Goal: Task Accomplishment & Management: Use online tool/utility

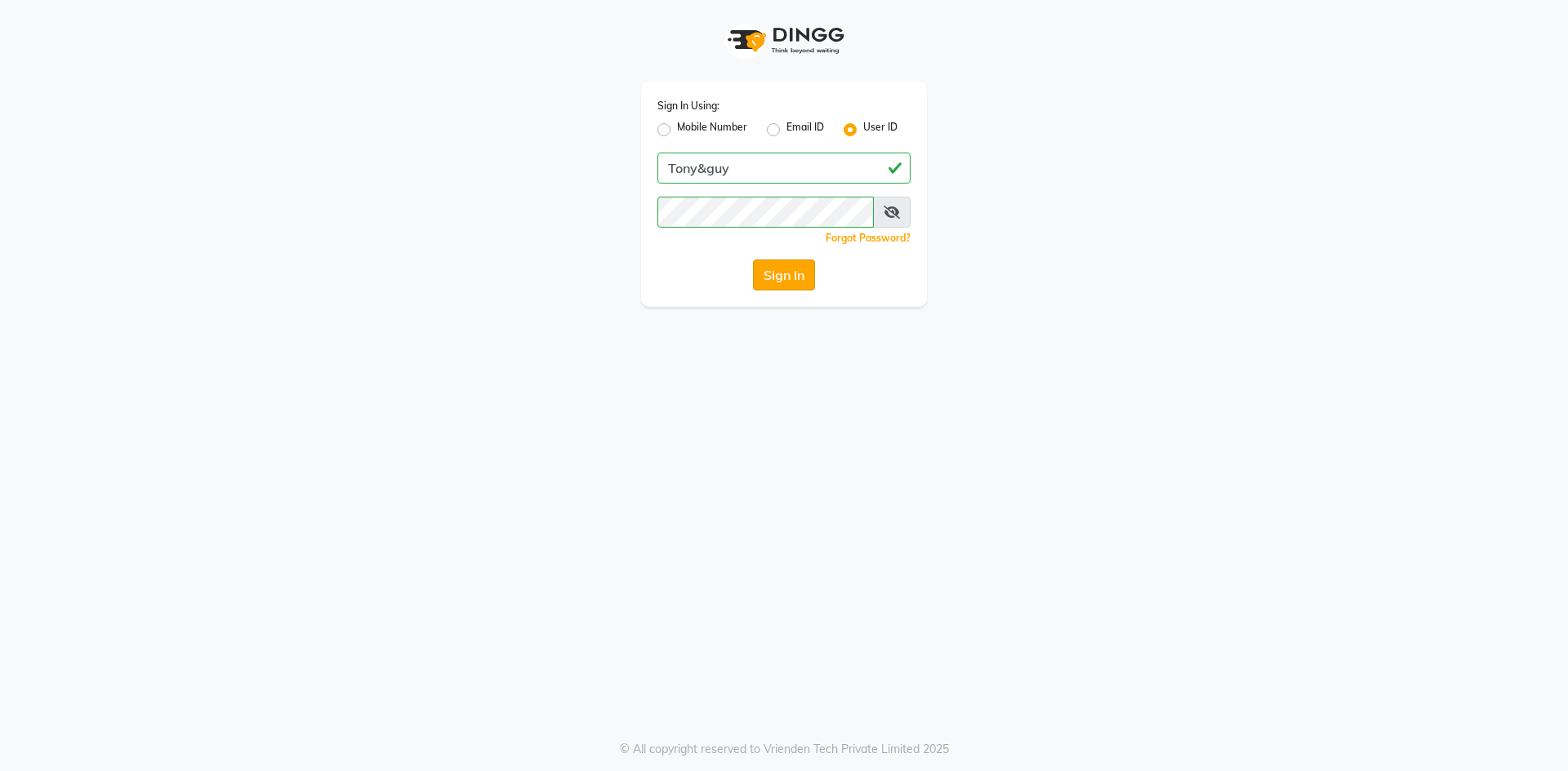
click at [791, 286] on button "Sign In" at bounding box center [784, 275] width 62 height 31
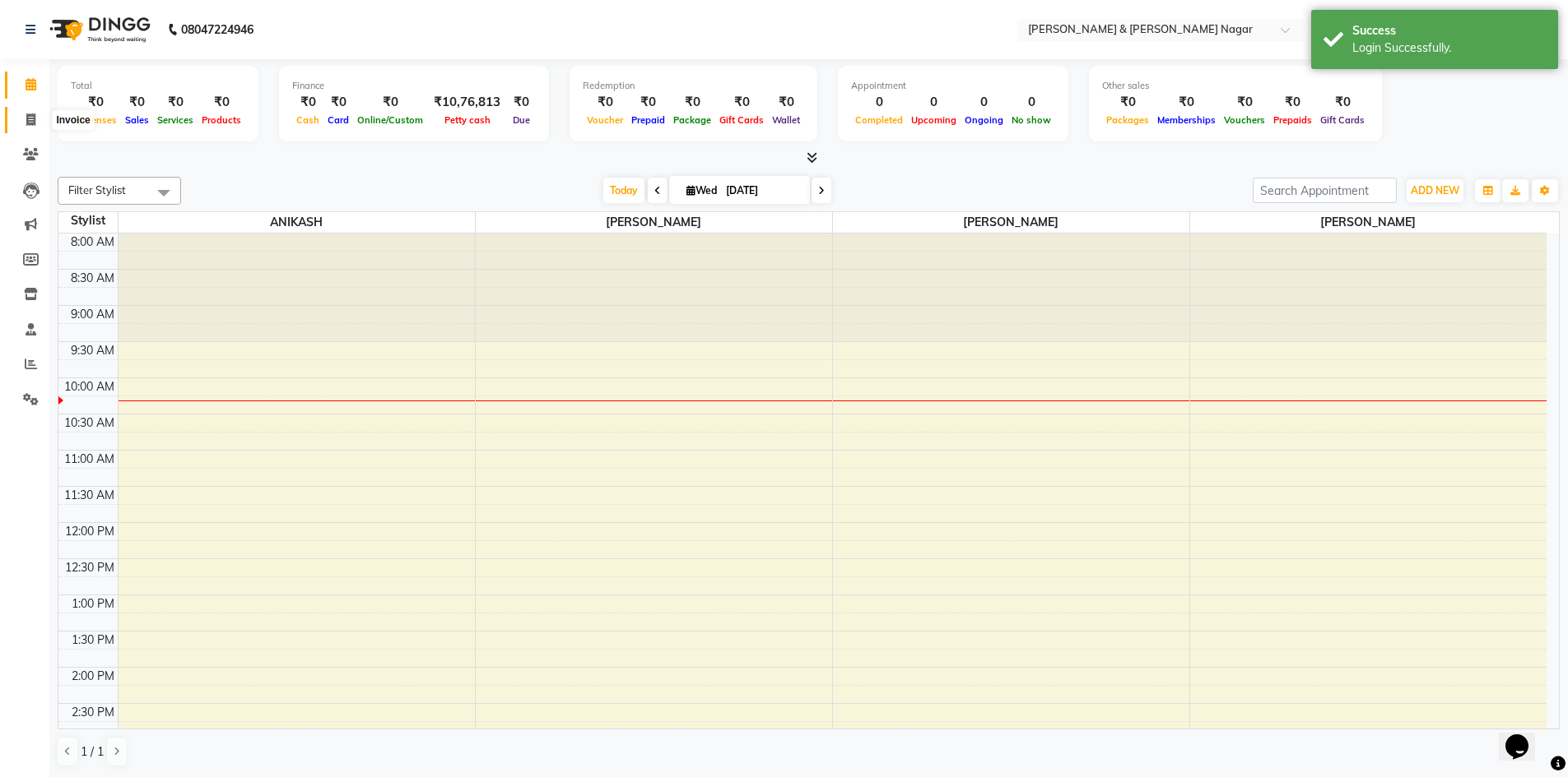
click at [22, 118] on span at bounding box center [30, 120] width 28 height 19
select select "service"
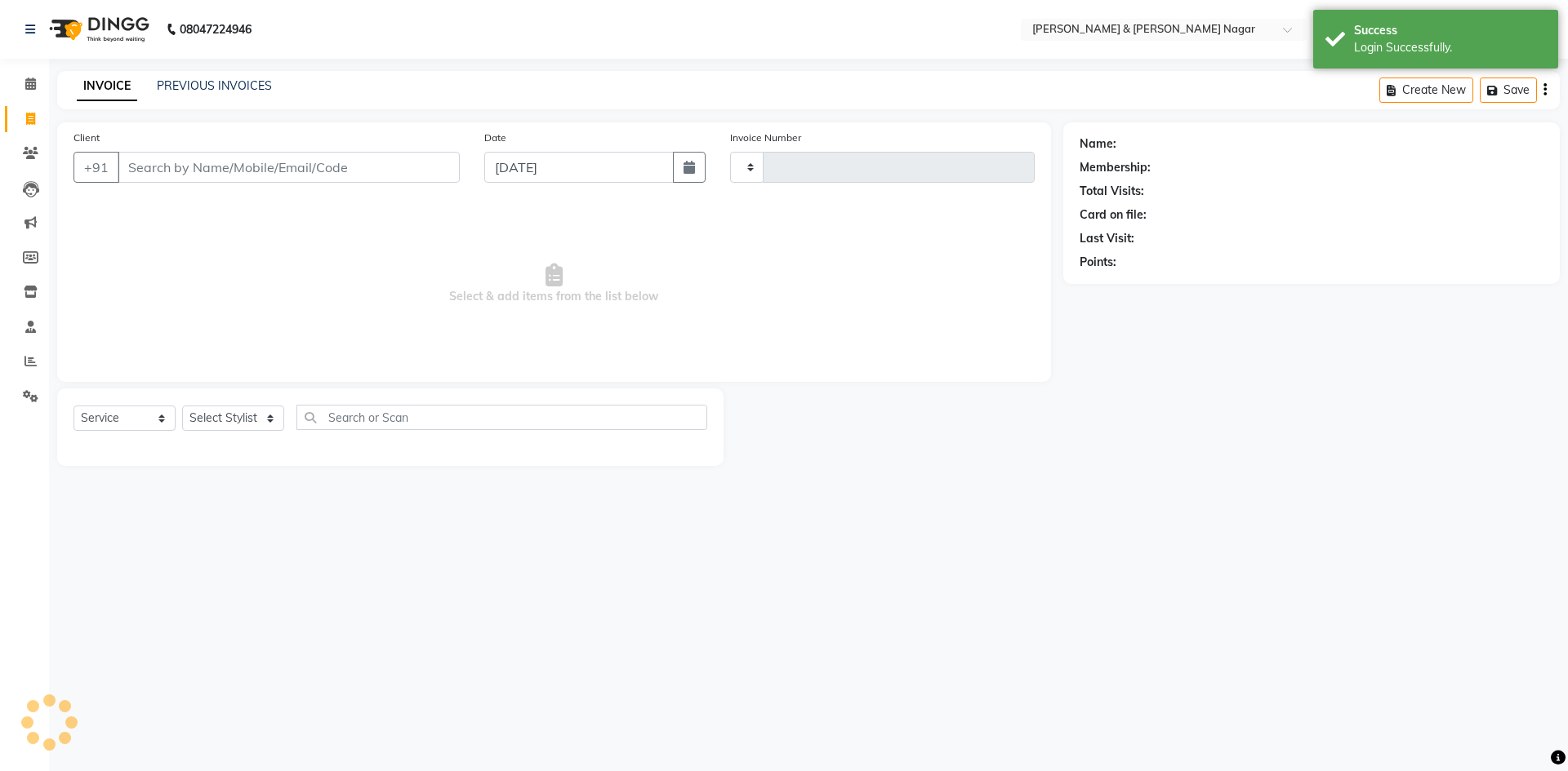
type input "0489"
select select "789"
select select "product"
